Goal: Navigation & Orientation: Find specific page/section

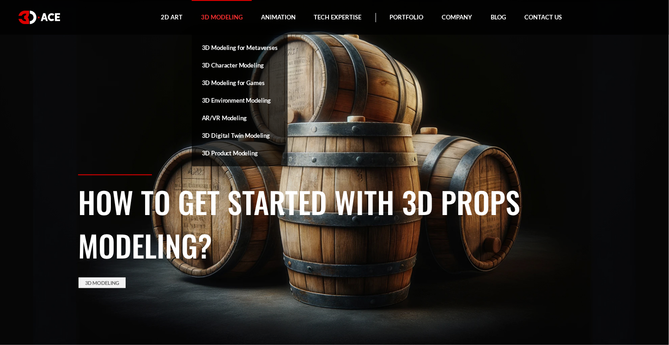
click at [216, 12] on link "3D Modeling" at bounding box center [222, 17] width 60 height 35
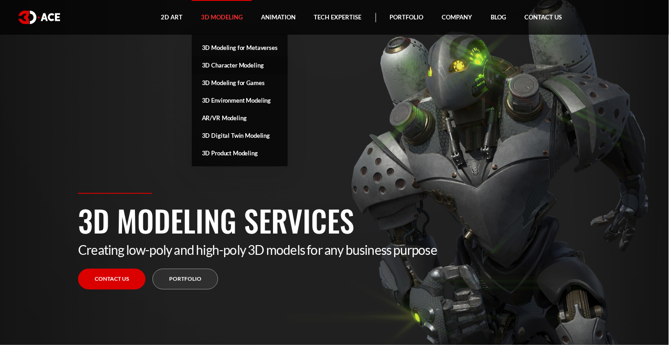
click at [239, 64] on link "3D Character Modeling" at bounding box center [240, 65] width 96 height 18
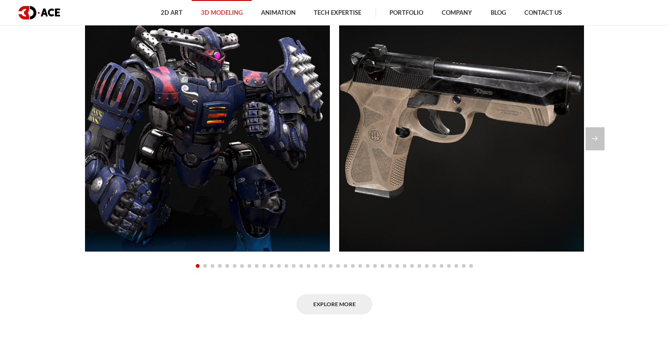
scroll to position [786, 0]
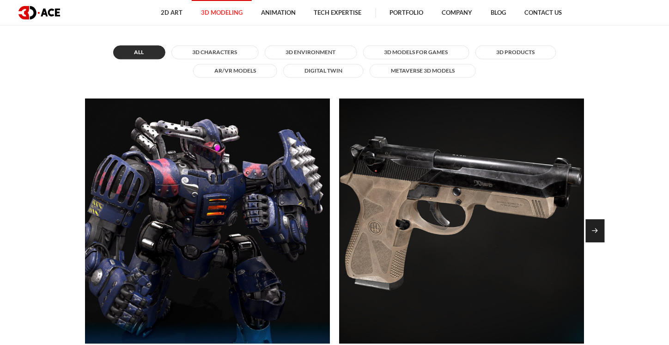
click at [594, 224] on div "Next slide" at bounding box center [595, 230] width 19 height 23
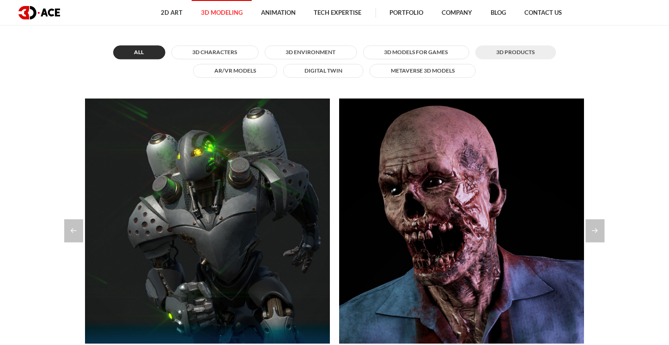
click at [523, 55] on button "3D Products" at bounding box center [516, 52] width 81 height 14
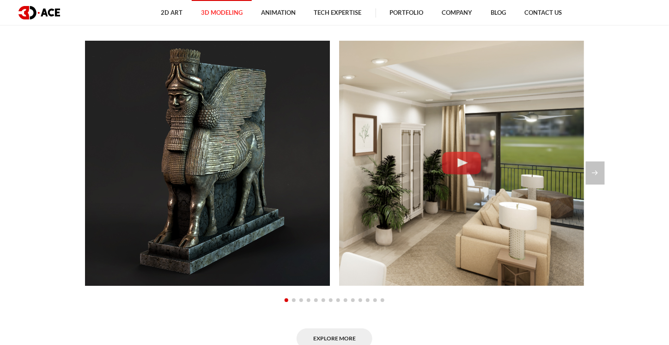
scroll to position [832, 0]
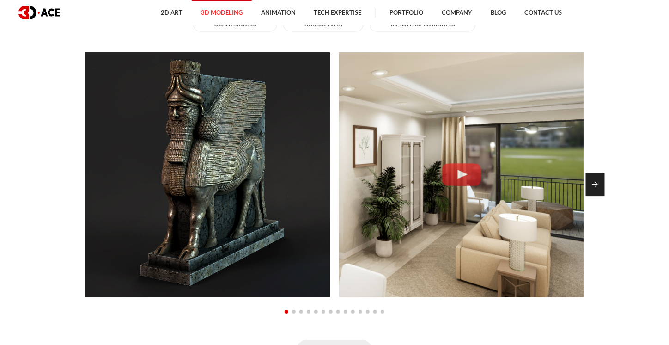
click at [595, 180] on div "Next slide" at bounding box center [595, 184] width 19 height 23
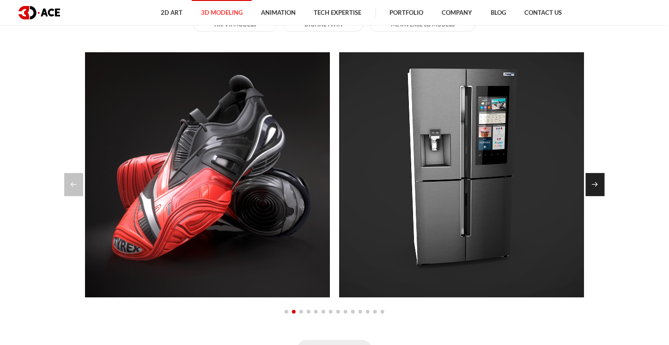
click at [595, 180] on div "Next slide" at bounding box center [595, 184] width 19 height 23
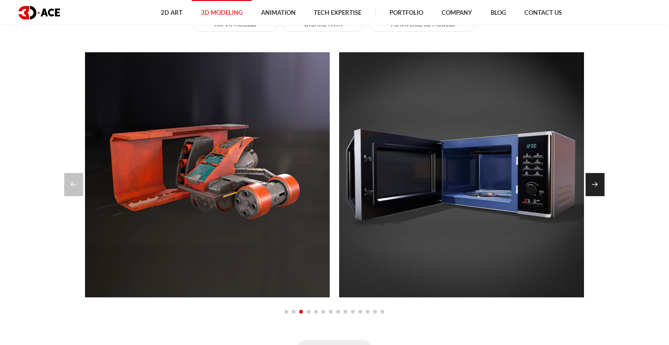
click at [596, 180] on div "Next slide" at bounding box center [595, 184] width 19 height 23
